Goal: Information Seeking & Learning: Learn about a topic

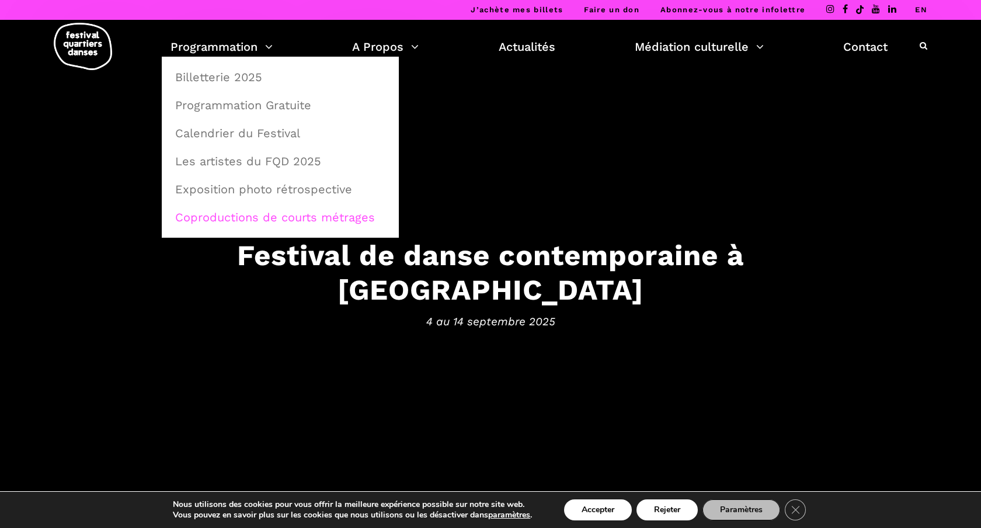
click at [216, 218] on link "Coproductions de courts métrages" at bounding box center [280, 217] width 224 height 27
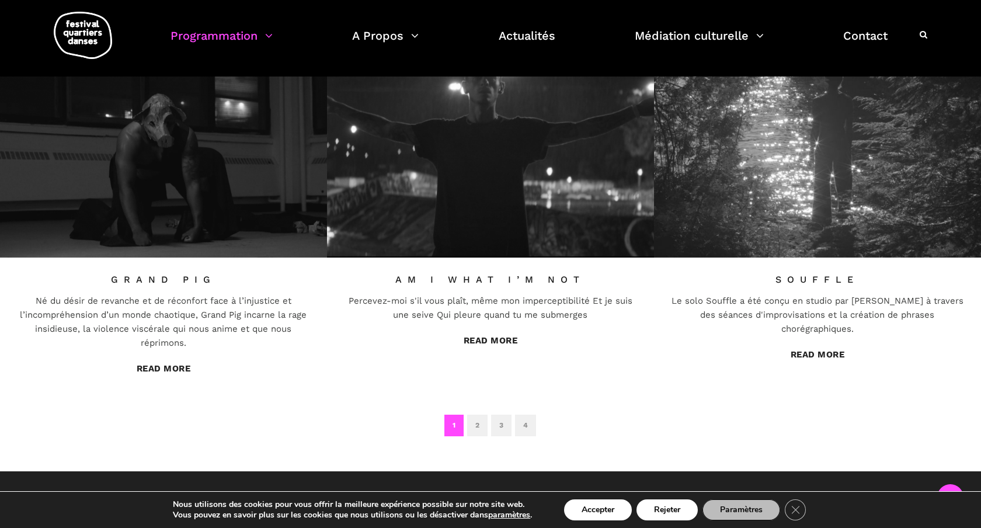
scroll to position [853, 0]
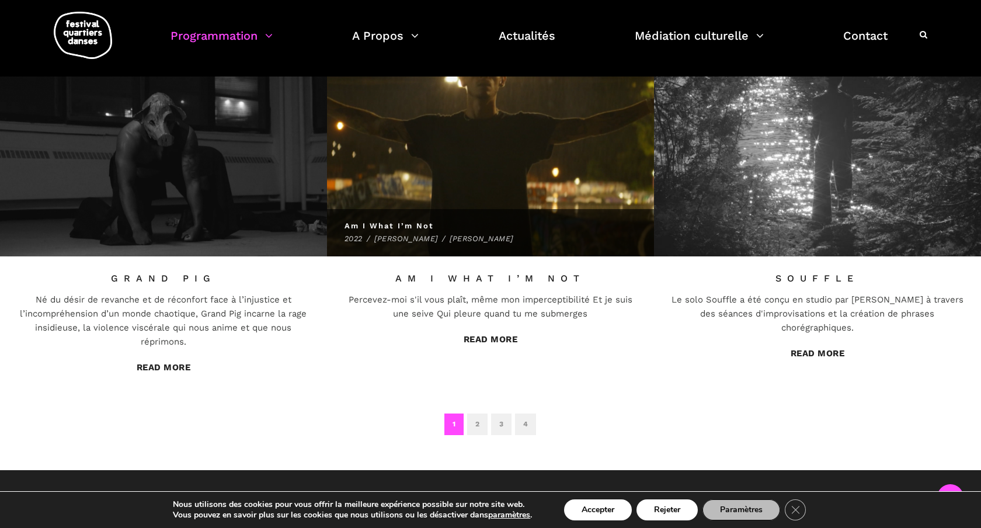
click at [461, 197] on img at bounding box center [491, 151] width 360 height 231
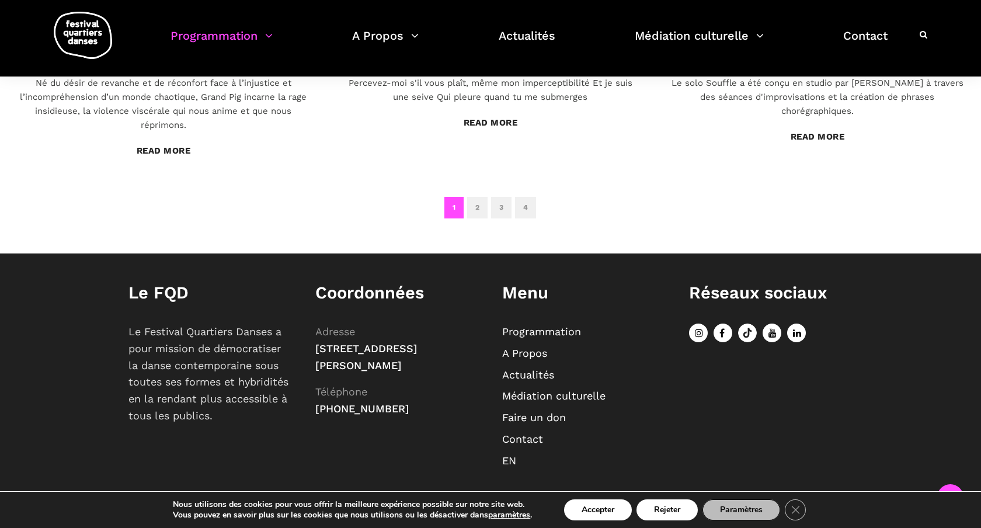
scroll to position [1073, 0]
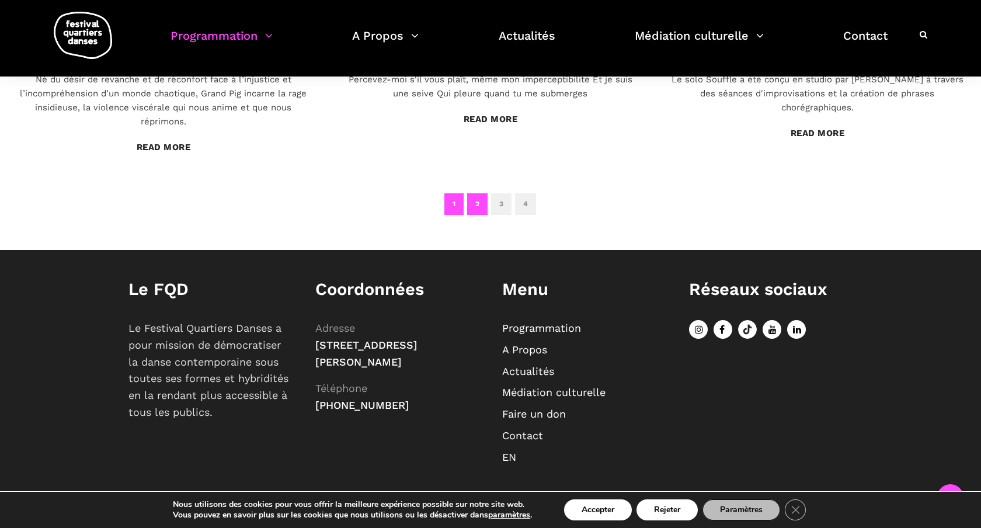
click at [478, 205] on link "2" at bounding box center [477, 204] width 20 height 22
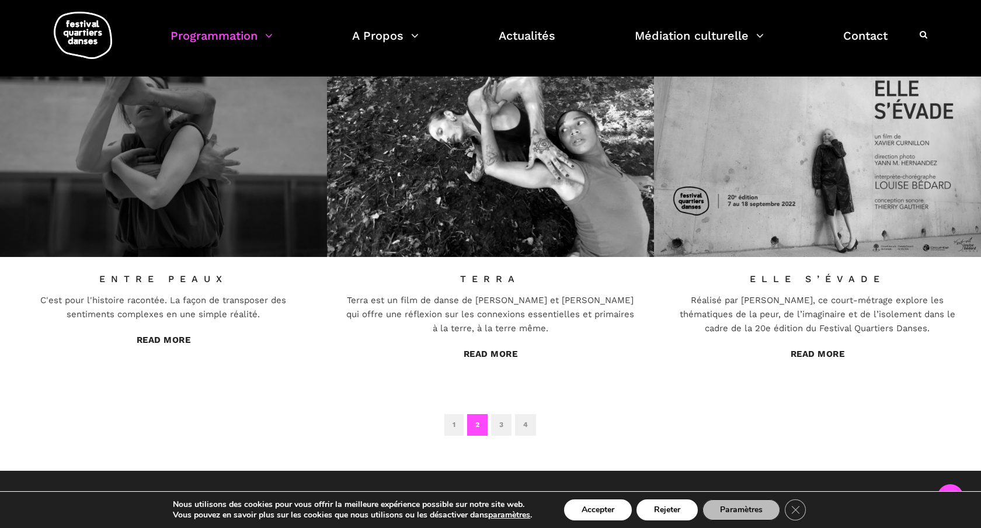
scroll to position [867, 0]
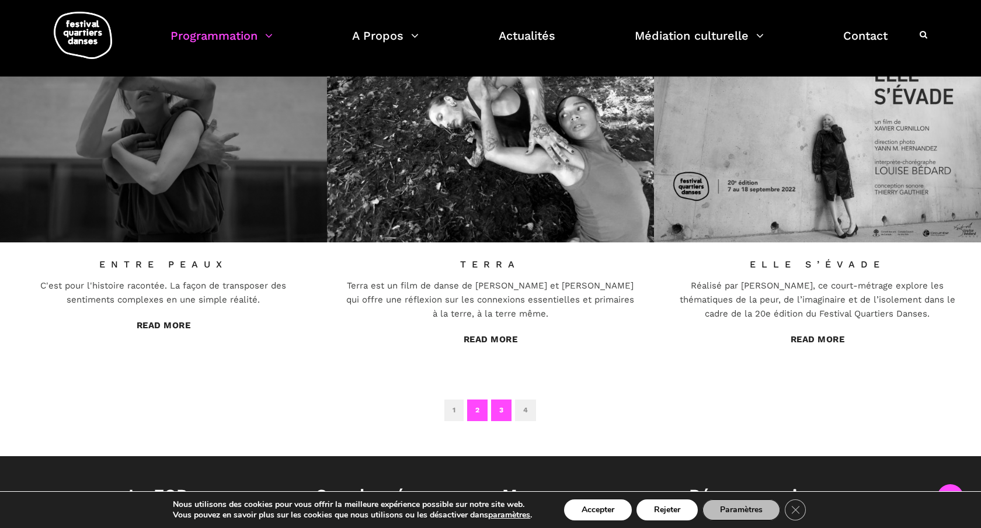
click at [503, 409] on link "3" at bounding box center [501, 410] width 20 height 22
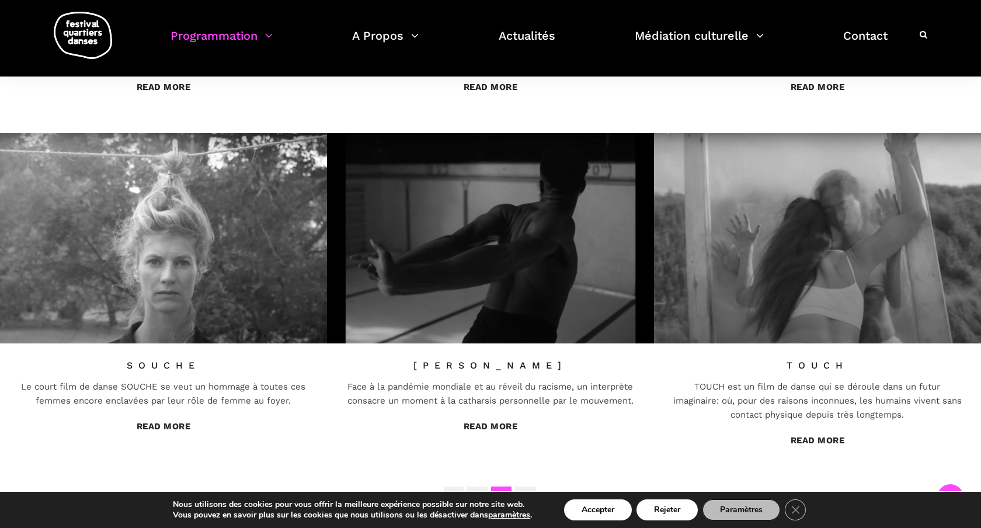
scroll to position [736, 0]
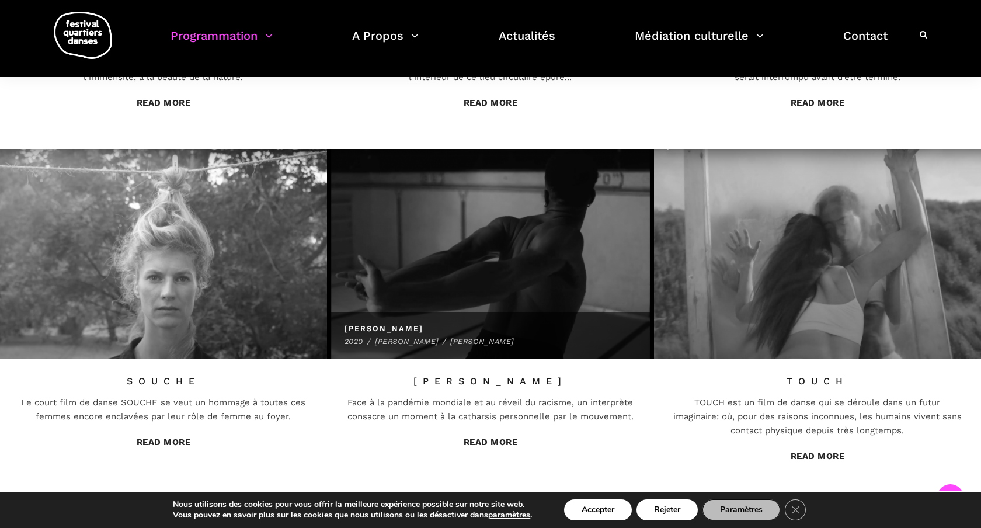
click at [462, 259] on img at bounding box center [491, 253] width 360 height 231
click at [448, 328] on span "[PERSON_NAME]" at bounding box center [490, 328] width 292 height 11
click at [448, 327] on span "[PERSON_NAME]" at bounding box center [490, 328] width 292 height 11
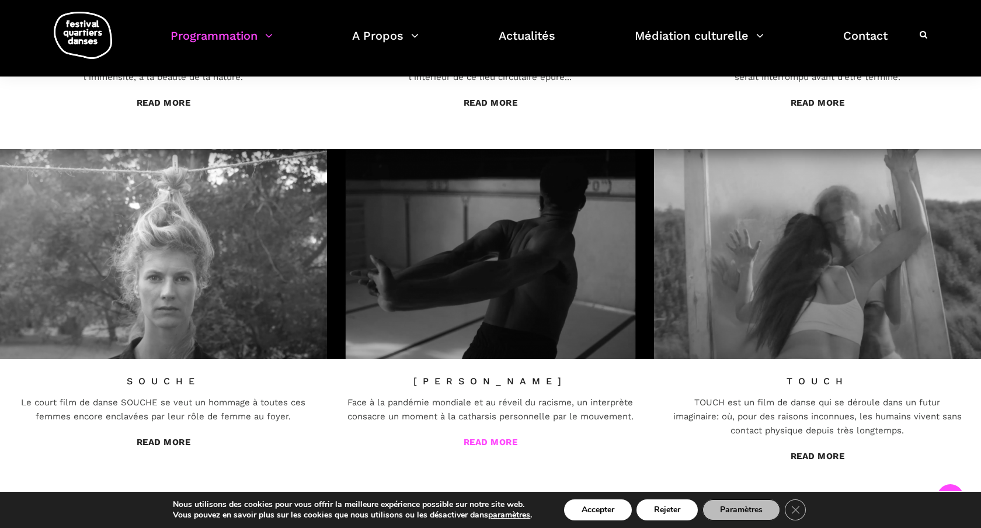
click at [486, 440] on link "Read More" at bounding box center [491, 442] width 54 height 11
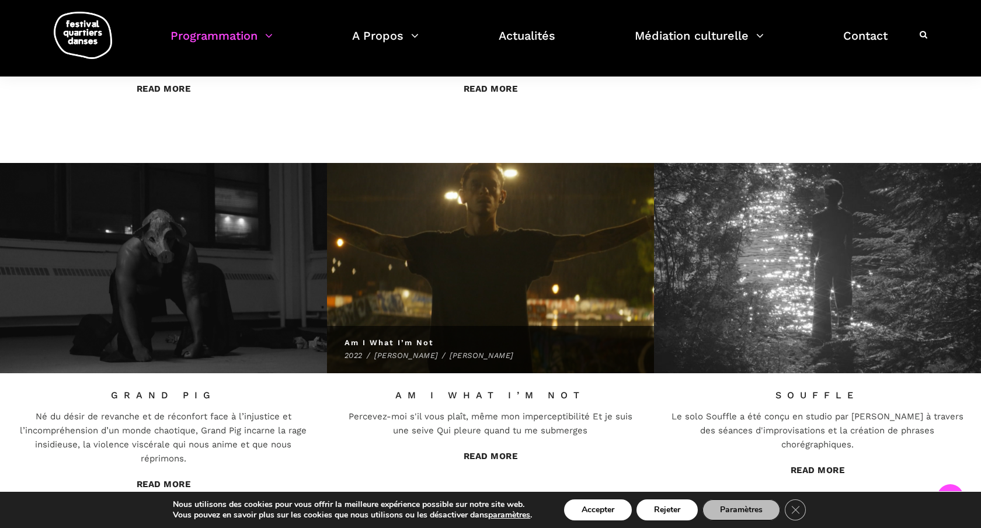
click at [479, 321] on img at bounding box center [491, 267] width 360 height 231
click at [478, 322] on img at bounding box center [491, 267] width 360 height 231
click at [477, 356] on link "Max Machado" at bounding box center [482, 355] width 64 height 9
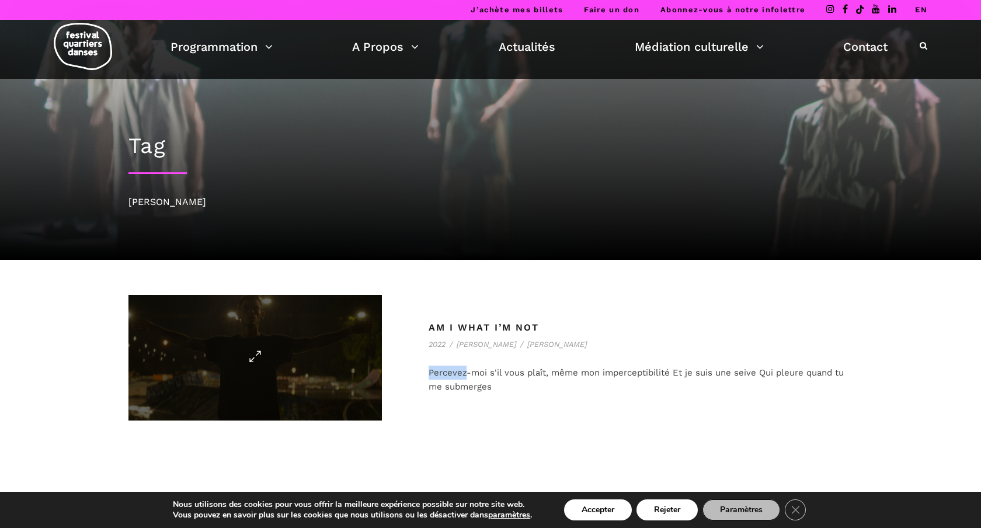
click at [310, 345] on span at bounding box center [254, 358] width 253 height 126
